Goal: Information Seeking & Learning: Learn about a topic

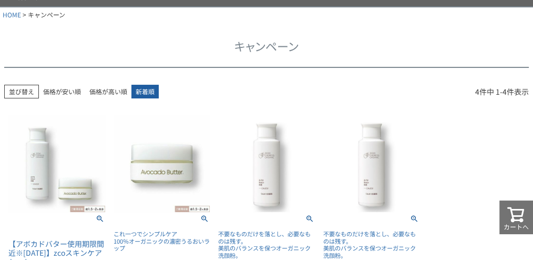
scroll to position [35, 0]
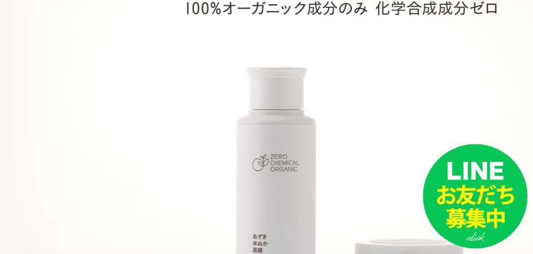
scroll to position [210, 0]
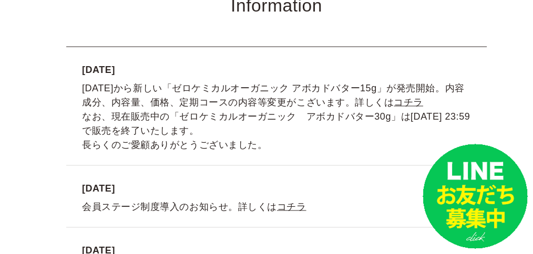
scroll to position [1927, 65]
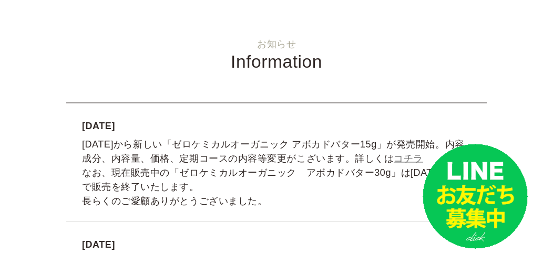
click at [394, 163] on link "コチラ" at bounding box center [408, 158] width 29 height 11
